Goal: Task Accomplishment & Management: Manage account settings

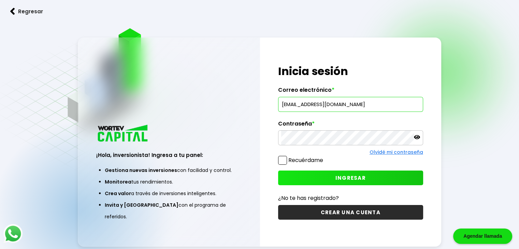
type input "[EMAIL_ADDRESS][DOMAIN_NAME]"
click at [339, 177] on span "INGRESAR" at bounding box center [350, 177] width 30 height 7
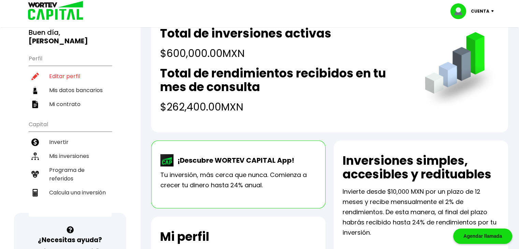
scroll to position [48, 0]
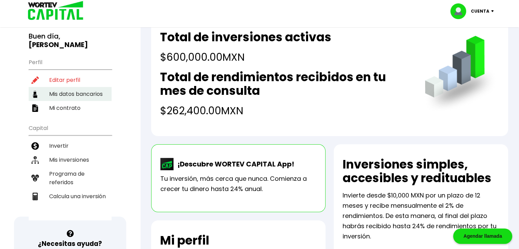
click at [67, 87] on li "Mis datos bancarios" at bounding box center [70, 94] width 83 height 14
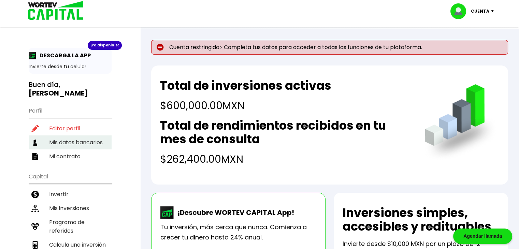
select select "Banco Azteca"
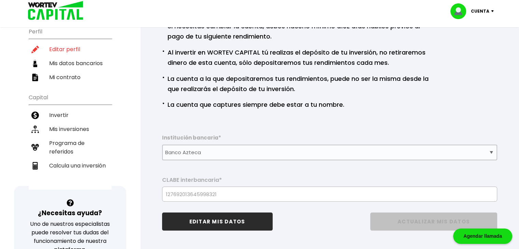
scroll to position [73, 0]
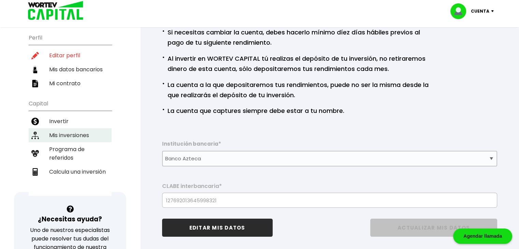
click at [59, 128] on li "Mis inversiones" at bounding box center [70, 135] width 83 height 14
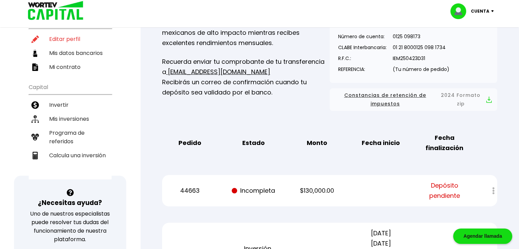
scroll to position [145, 0]
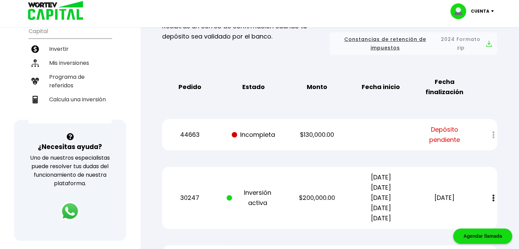
click at [492, 135] on div at bounding box center [488, 135] width 17 height 15
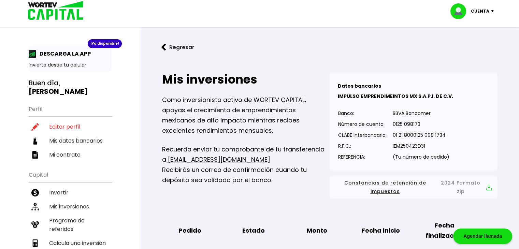
scroll to position [0, 0]
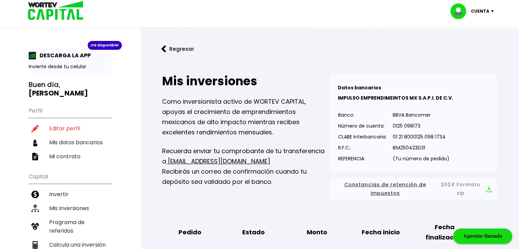
click at [492, 9] on div "Cuenta" at bounding box center [474, 11] width 48 height 16
click at [473, 44] on li "Cerrar sesión" at bounding box center [472, 46] width 55 height 14
